Goal: Information Seeking & Learning: Learn about a topic

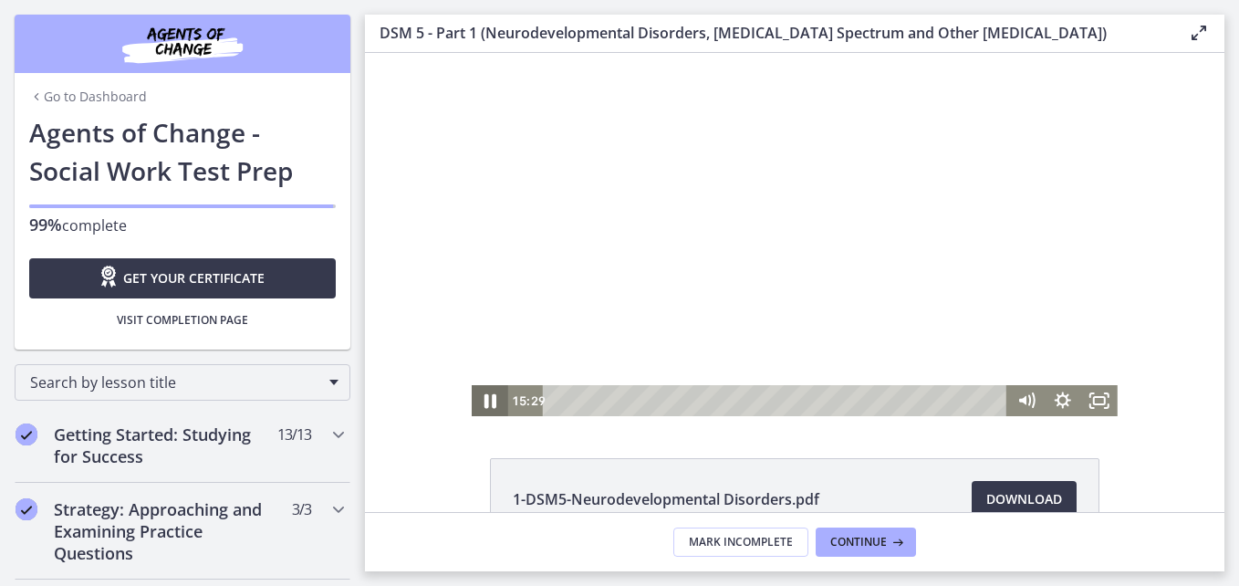
click at [486, 402] on icon "Pause" at bounding box center [490, 401] width 12 height 15
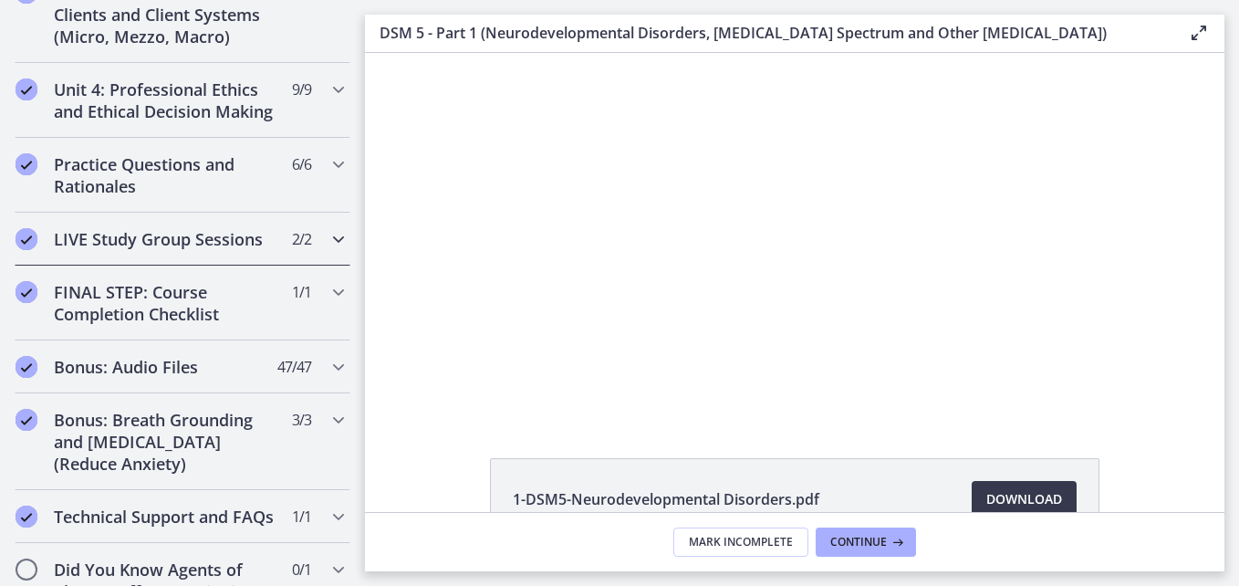
click at [178, 250] on h2 "LIVE Study Group Sessions" at bounding box center [165, 239] width 223 height 22
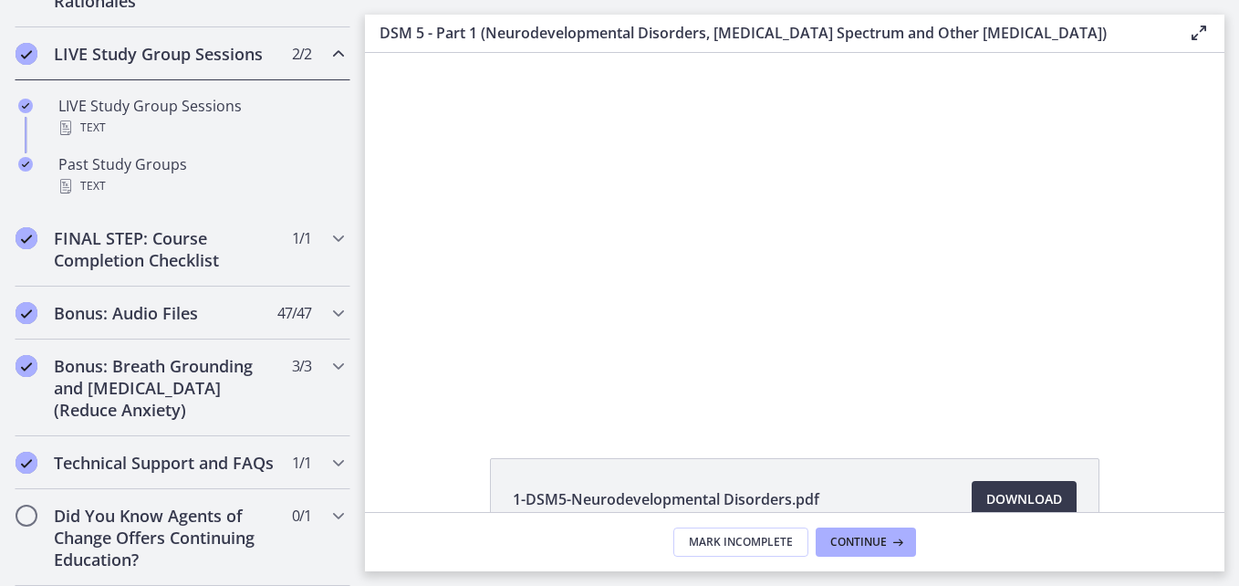
scroll to position [806, 0]
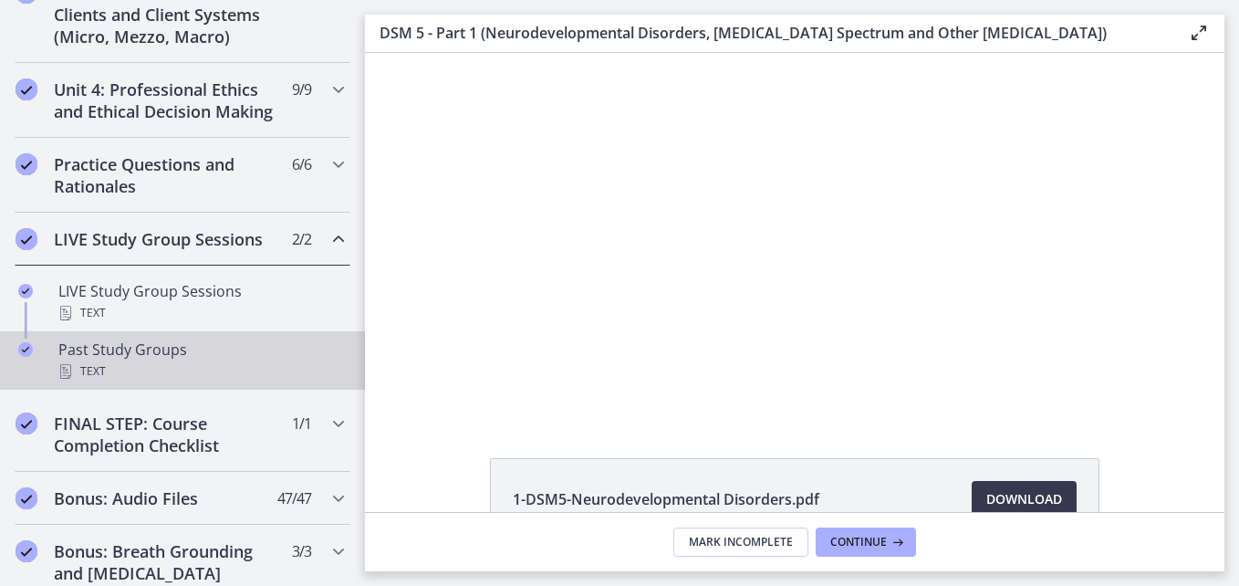
click at [190, 382] on div "Text" at bounding box center [200, 371] width 285 height 22
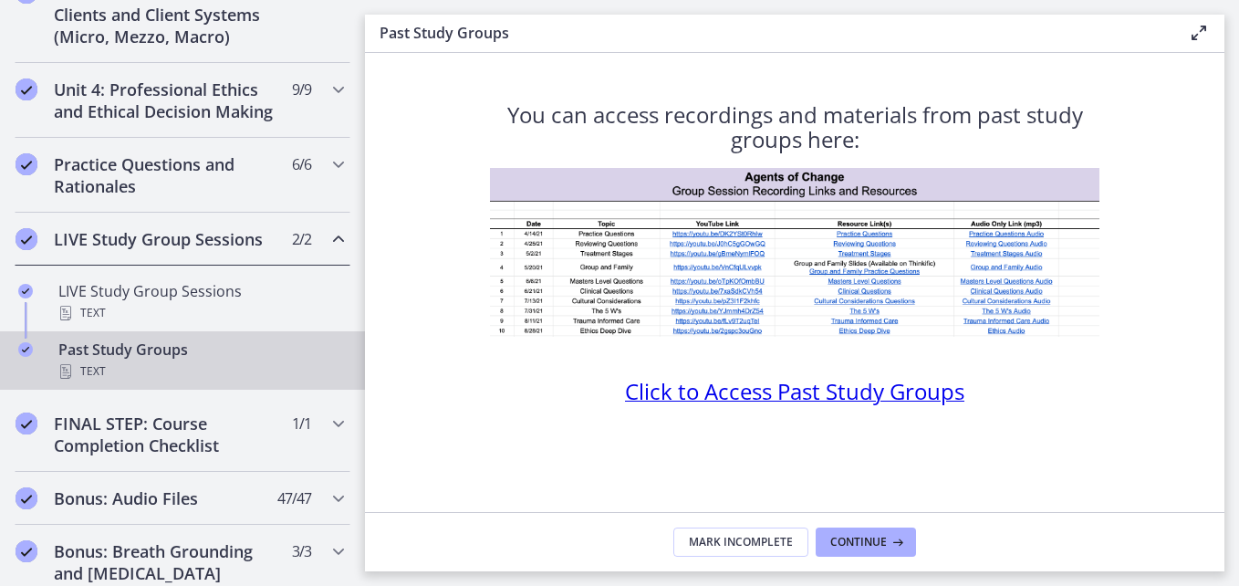
click at [745, 229] on img at bounding box center [794, 252] width 609 height 169
